Goal: Information Seeking & Learning: Find specific page/section

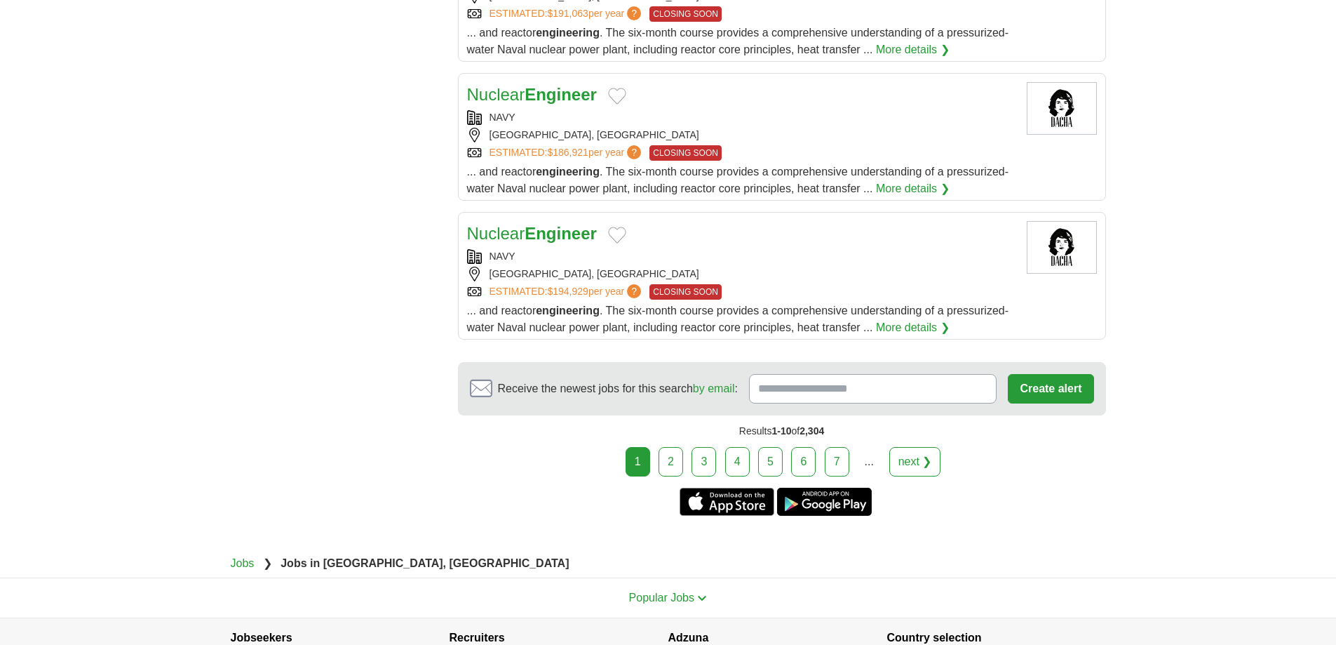
scroll to position [1426, 0]
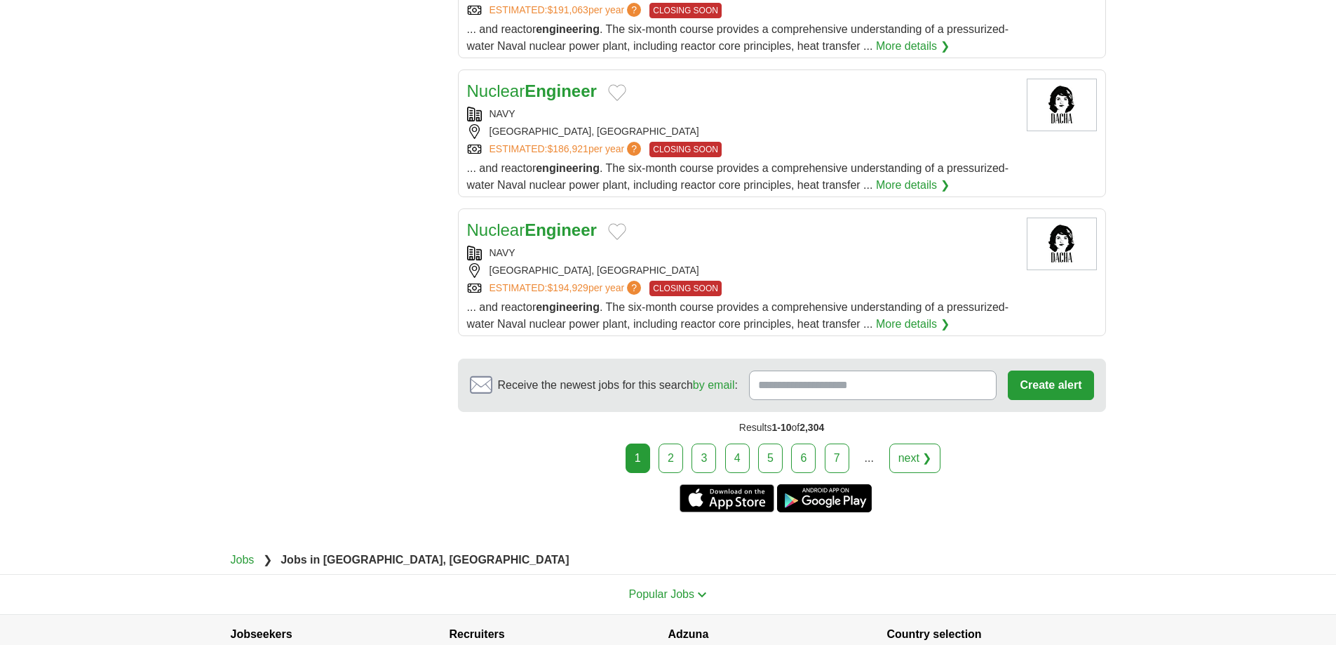
click at [668, 447] on link "2" at bounding box center [671, 457] width 25 height 29
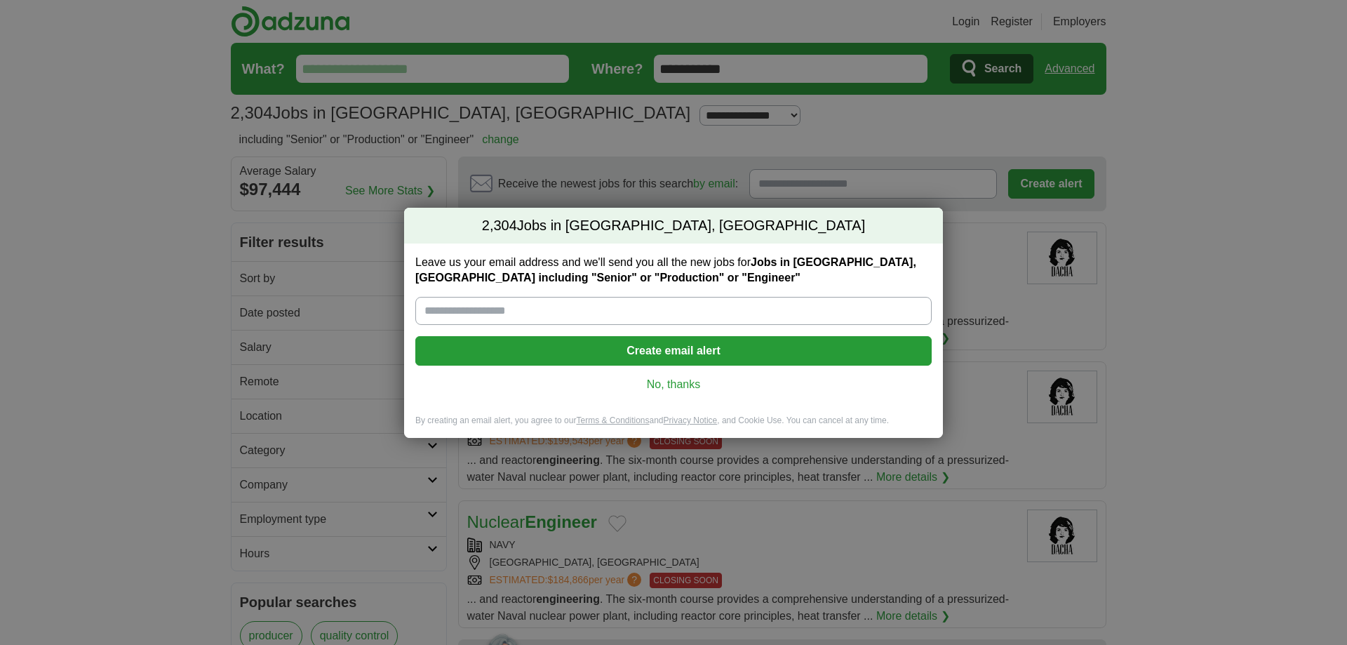
click at [684, 384] on link "No, thanks" at bounding box center [674, 384] width 494 height 15
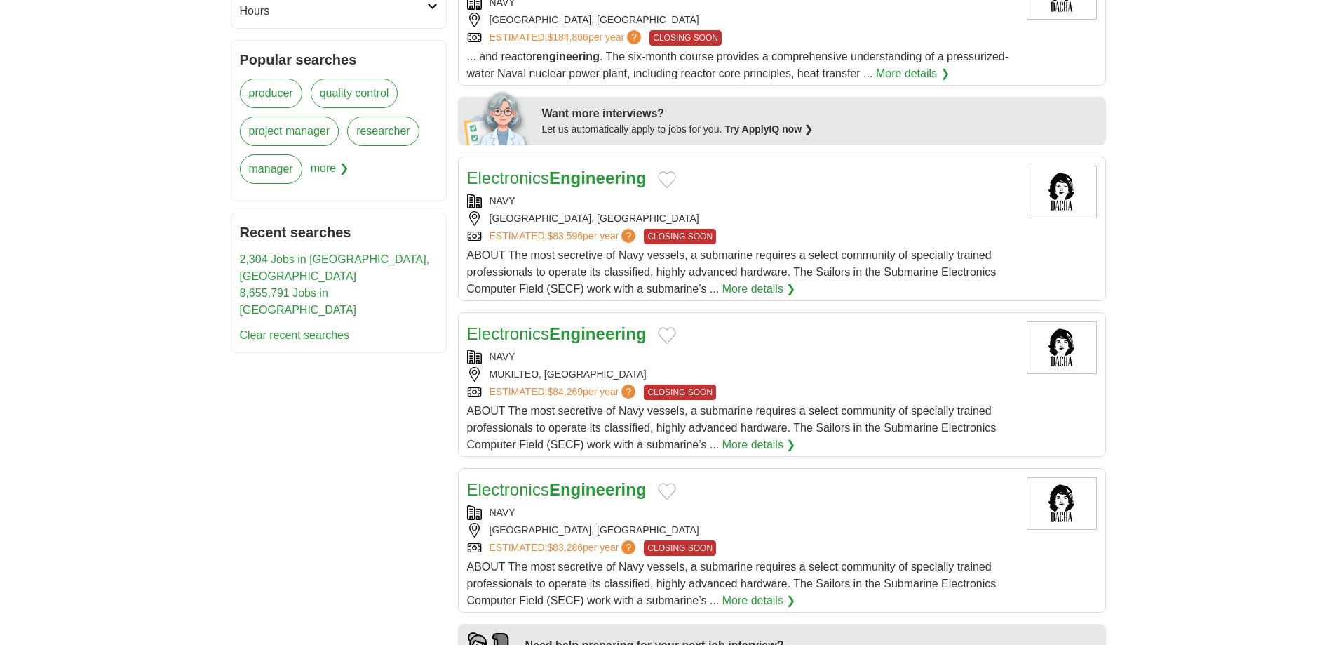
scroll to position [631, 0]
